Goal: Information Seeking & Learning: Learn about a topic

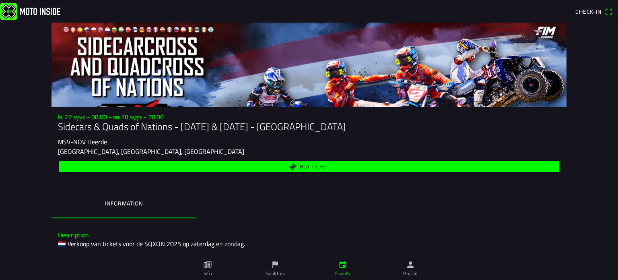
drag, startPoint x: 586, startPoint y: 0, endPoint x: 16, endPoint y: 128, distance: 583.7
click at [13, 135] on main "la 27 syys - 08:00 - su 28 syys - 20:00 Sidecars & Quads of Nations - [DATE] & …" at bounding box center [309, 151] width 618 height 257
click at [14, 14] on img at bounding box center [30, 10] width 60 height 17
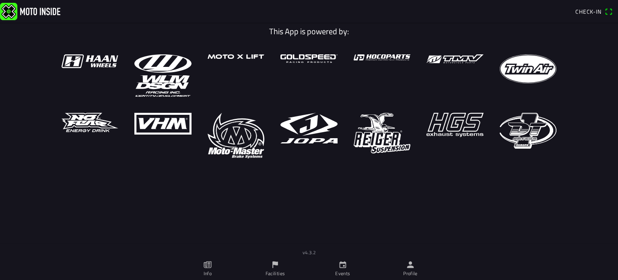
click at [193, 113] on ion-row at bounding box center [309, 106] width 511 height 104
click at [328, 35] on h1 "This App is powered by:" at bounding box center [309, 32] width 507 height 10
click at [10, 12] on img at bounding box center [30, 10] width 60 height 17
click at [41, 12] on img at bounding box center [30, 10] width 60 height 17
click at [338, 268] on link "Events" at bounding box center [343, 268] width 68 height 23
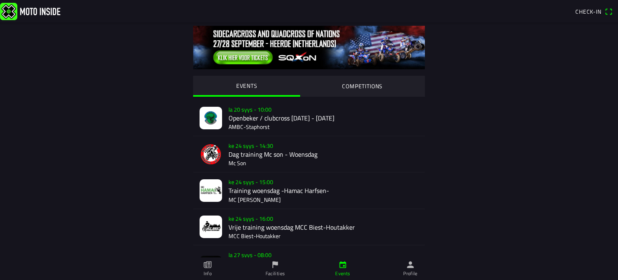
click at [219, 54] on img at bounding box center [309, 47] width 232 height 43
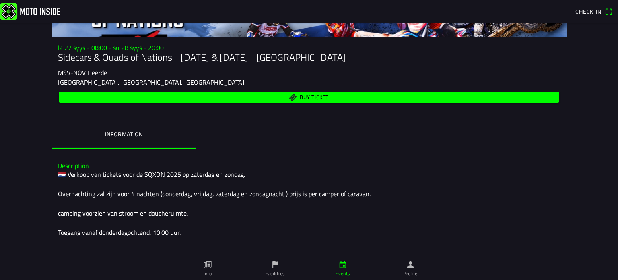
scroll to position [80, 0]
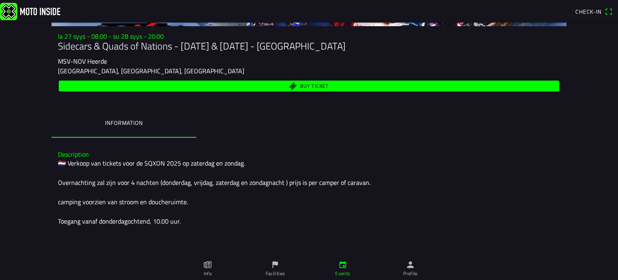
click at [120, 122] on ion-label "Information" at bounding box center [123, 122] width 37 height 9
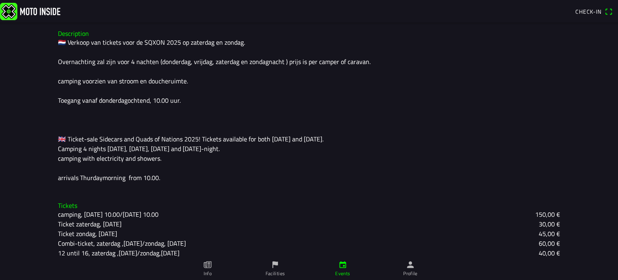
scroll to position [237, 0]
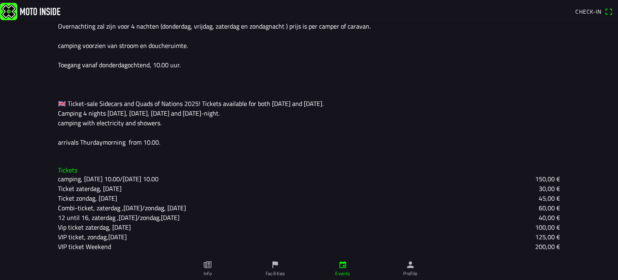
click at [0, 0] on slot "Vip ticket zaterdag, [DATE]" at bounding box center [0, 0] width 0 height 0
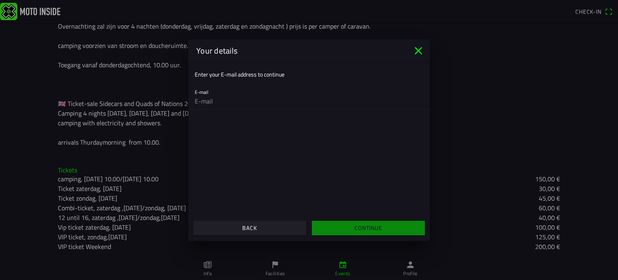
click at [418, 47] on icon "close" at bounding box center [418, 50] width 13 height 13
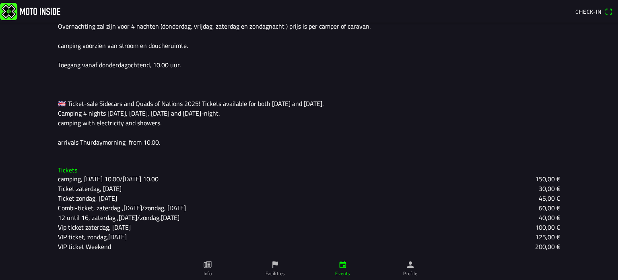
click at [211, 268] on icon "paper" at bounding box center [207, 264] width 9 height 9
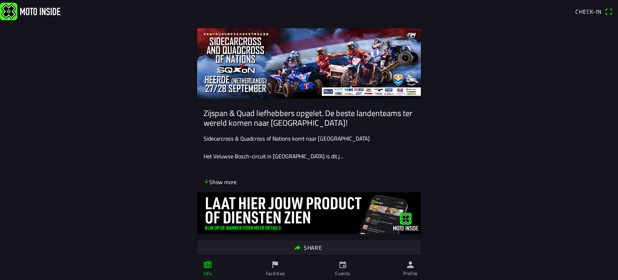
scroll to position [121, 0]
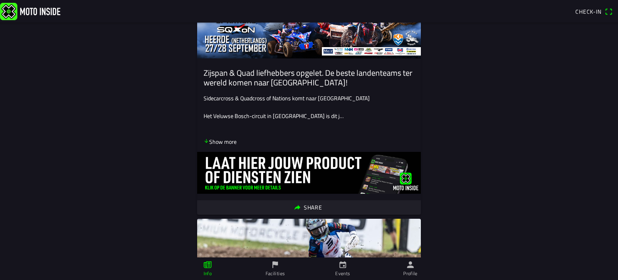
click at [224, 140] on p "Show more" at bounding box center [220, 141] width 33 height 8
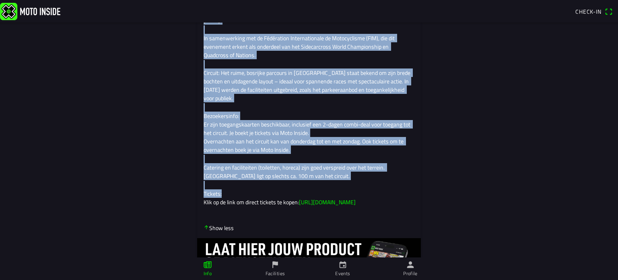
scroll to position [322, 0]
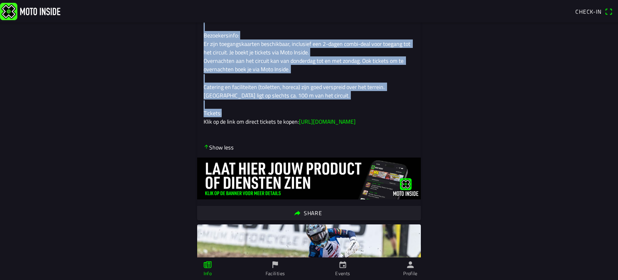
drag, startPoint x: 200, startPoint y: 154, endPoint x: 422, endPoint y: 175, distance: 222.7
copy ion-card "Loremip & Dolo sitametcons adipisc. El seddo eiusmodtemp inc utlabo etdol magn …"
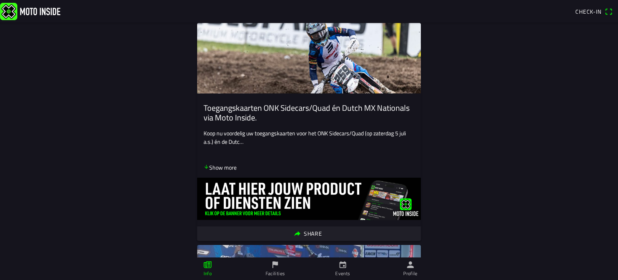
scroll to position [563, 0]
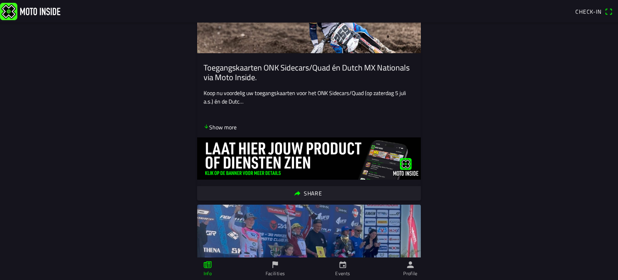
click at [222, 131] on p "Show more" at bounding box center [220, 127] width 33 height 8
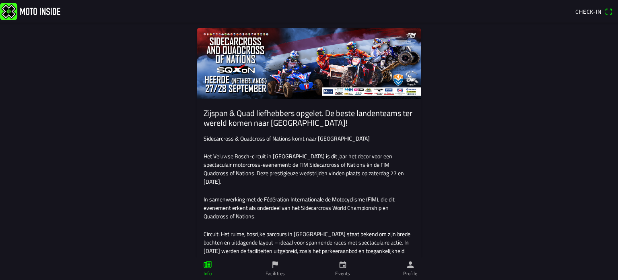
scroll to position [0, 0]
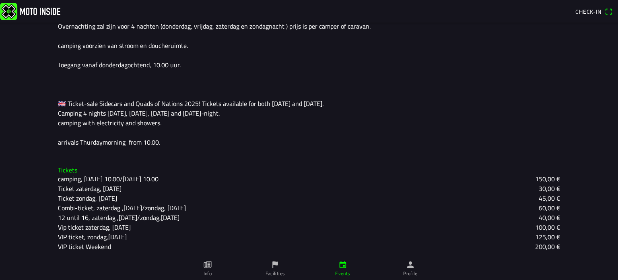
scroll to position [237, 0]
click at [0, 0] on slot "Vip ticket zaterdag, [DATE]" at bounding box center [0, 0] width 0 height 0
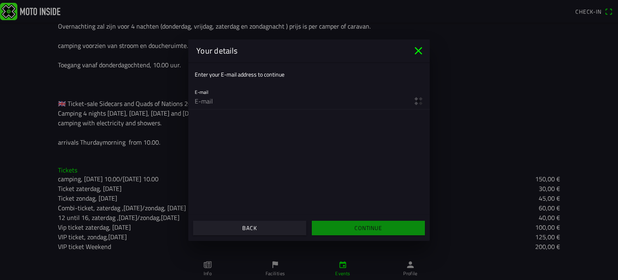
click at [415, 50] on icon "close" at bounding box center [418, 50] width 13 height 13
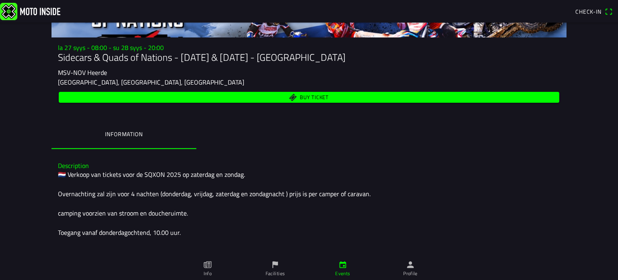
scroll to position [0, 0]
